Goal: Task Accomplishment & Management: Complete application form

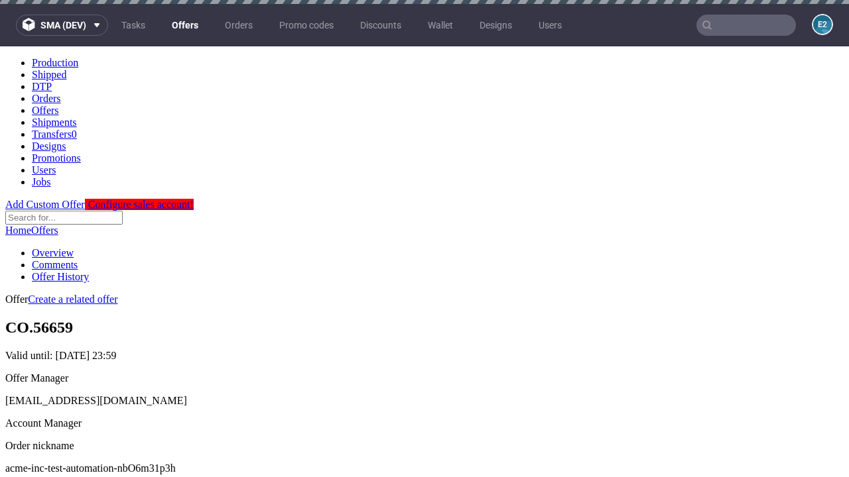
scroll to position [4, 0]
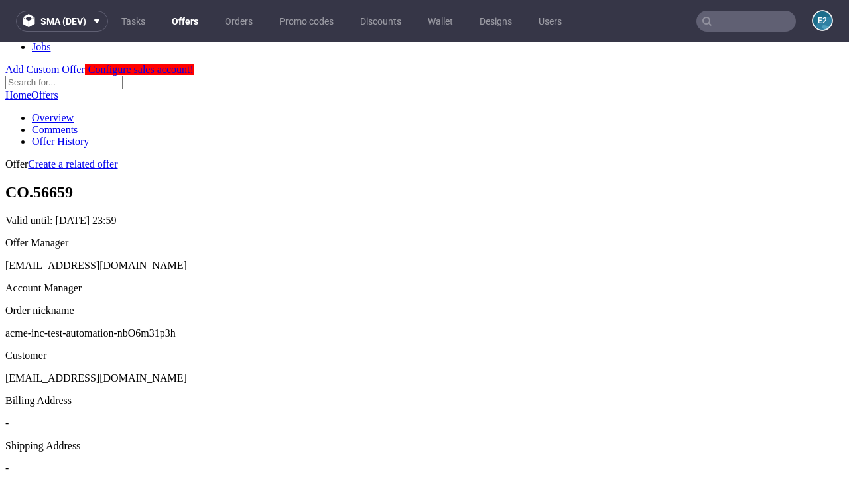
scroll to position [452, 0]
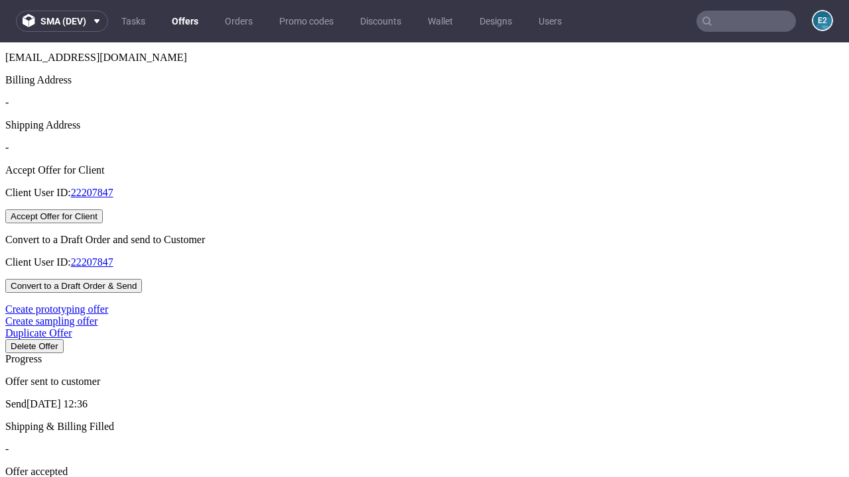
click at [103, 223] on button "Accept Offer for Client" at bounding box center [53, 216] width 97 height 14
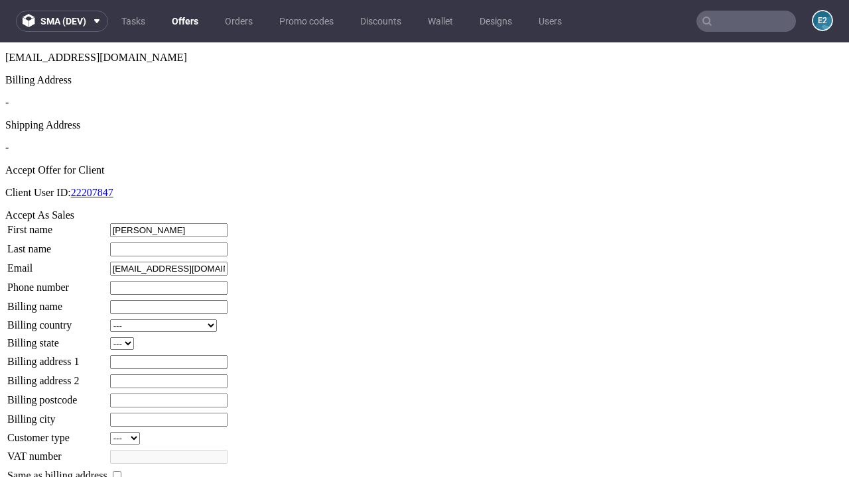
type input "[PERSON_NAME]"
type input "1509813888"
type input "Gaston56"
select select "13"
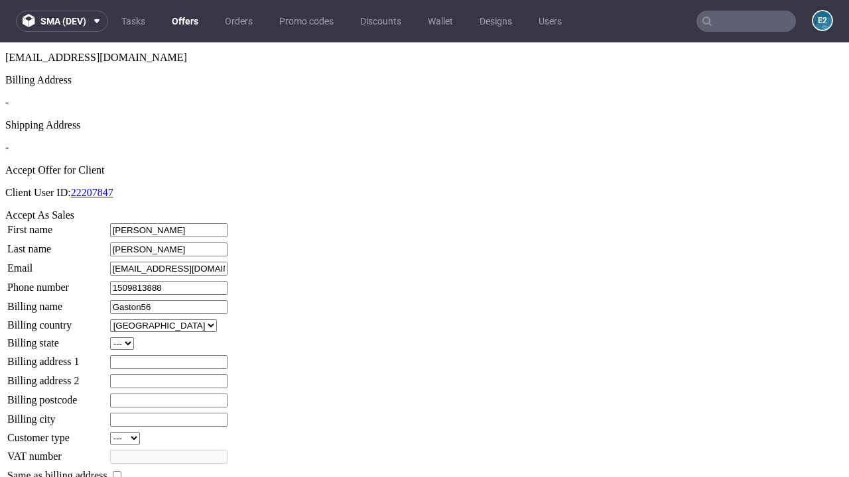
select select "132"
type input "Gaston56"
type input "976 [PERSON_NAME]"
type input "WT6 5TJ"
type input "[PERSON_NAME]-over-[PERSON_NAME]"
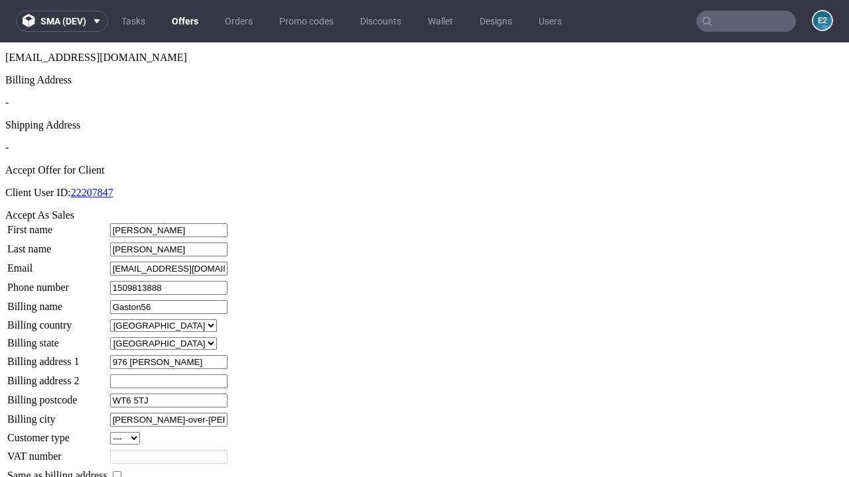
click at [121, 471] on input "checkbox" at bounding box center [117, 475] width 9 height 9
checkbox input "true"
type input "Gaston56"
select select "13"
type input "976 [PERSON_NAME]"
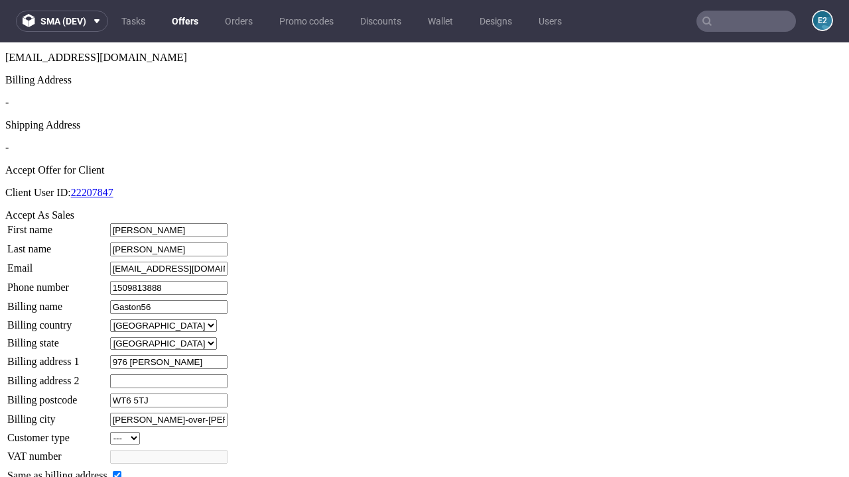
type input "WT6 5TJ"
type input "[PERSON_NAME]-over-[PERSON_NAME]"
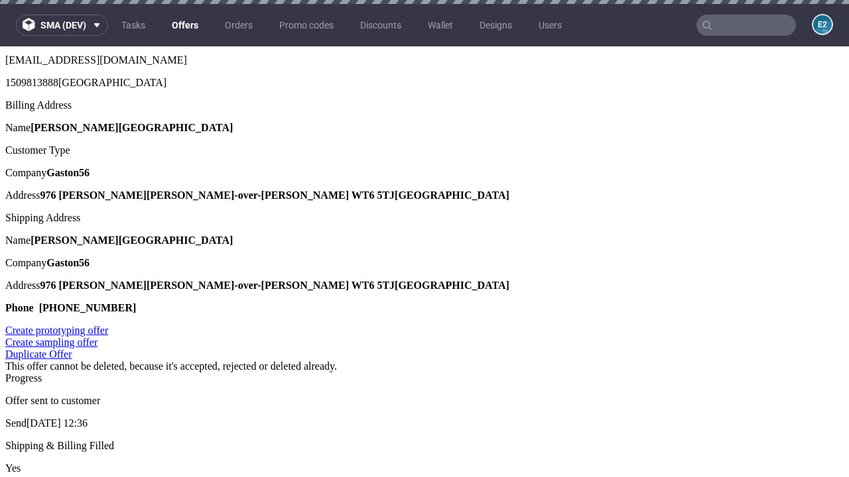
scroll to position [0, 0]
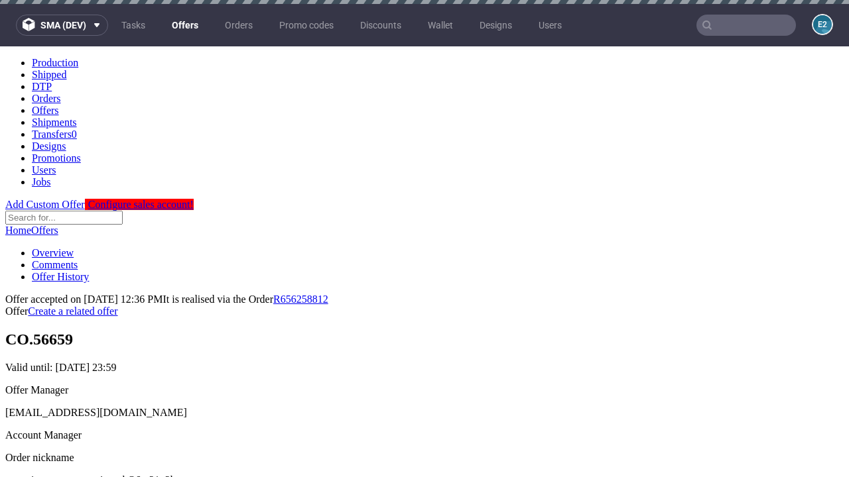
type input "[DATE]"
select select "12214305"
type input "In progress..."
